Goal: Information Seeking & Learning: Check status

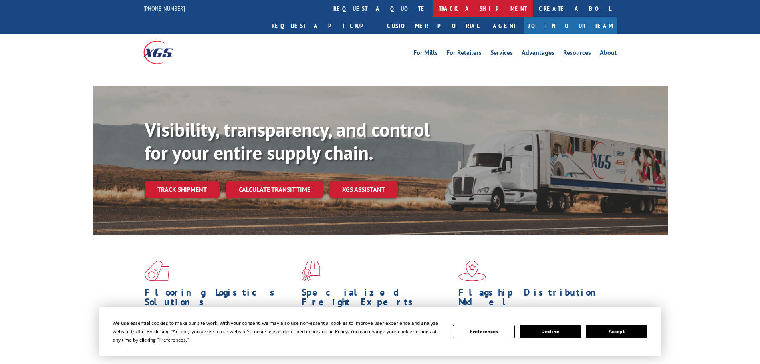
click at [433, 10] on link "track a shipment" at bounding box center [483, 8] width 100 height 17
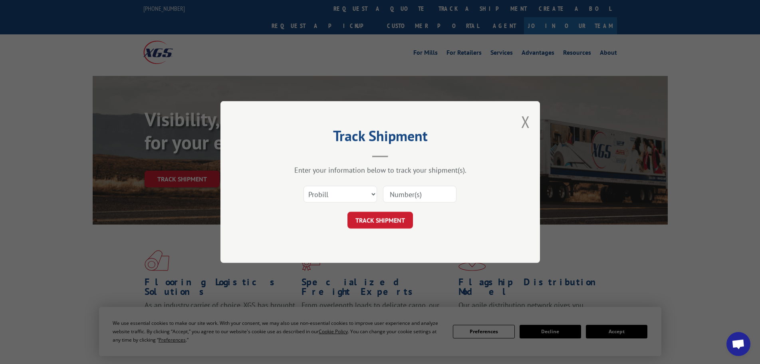
click at [331, 193] on select "Select category... Probill BOL PO" at bounding box center [341, 194] width 74 height 17
select select "bol"
click at [304, 186] on select "Select category... Probill BOL PO" at bounding box center [341, 194] width 74 height 17
click at [406, 200] on input at bounding box center [420, 194] width 74 height 17
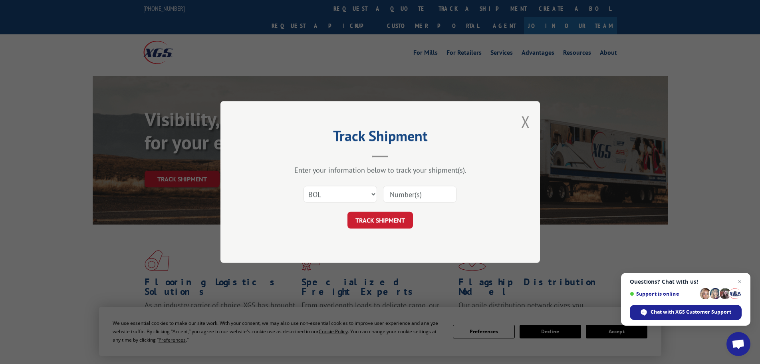
paste input "7067668"
type input "7067668"
click at [410, 215] on button "TRACK SHIPMENT" at bounding box center [381, 220] width 66 height 17
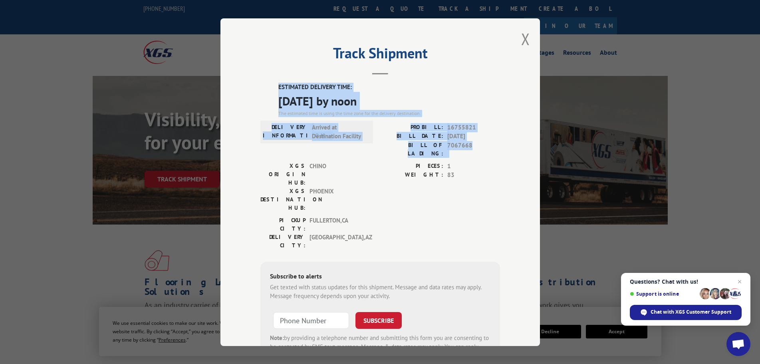
drag, startPoint x: 273, startPoint y: 84, endPoint x: 485, endPoint y: 143, distance: 220.4
click at [485, 143] on div "ESTIMATED DELIVERY TIME: [DATE] by noon The estimated time is using the time zo…" at bounding box center [381, 226] width 240 height 287
copy div "ESTIMATED DELIVERY TIME: [DATE] by noon The estimated time is using the time zo…"
